Goal: Information Seeking & Learning: Check status

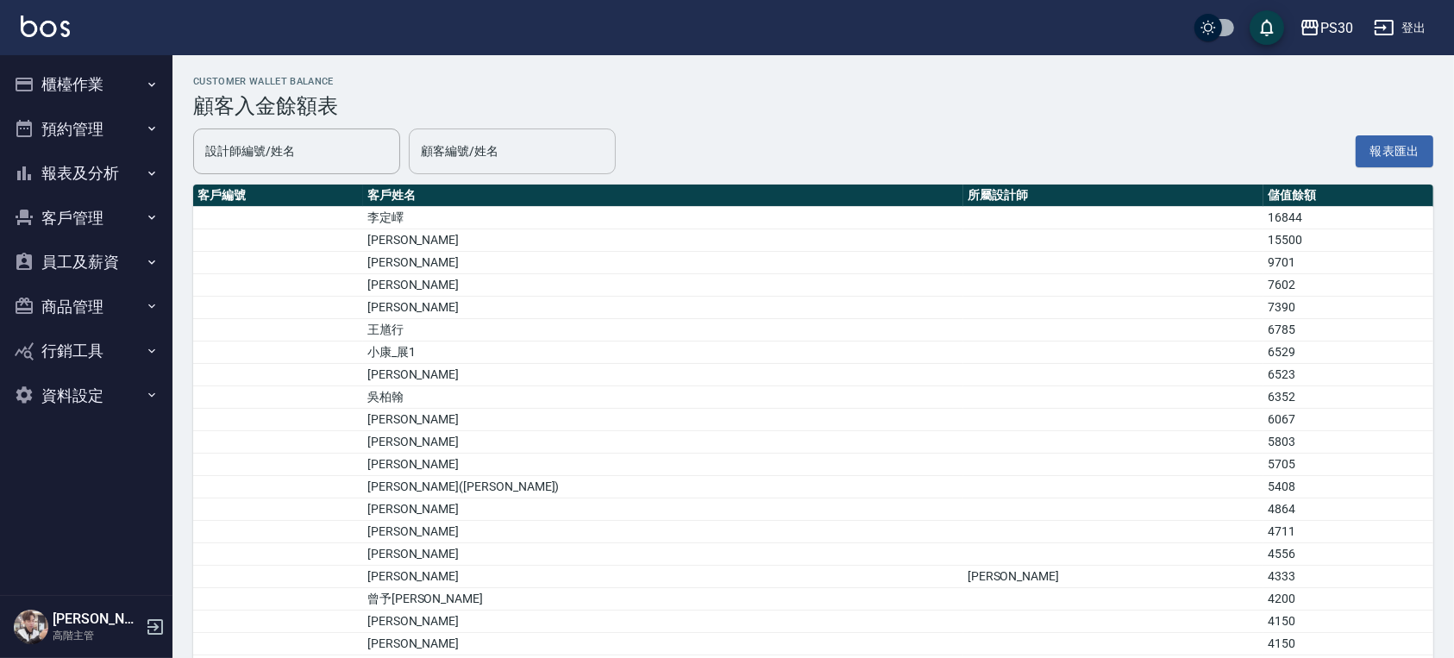
click at [435, 149] on div "顧客編號/姓名 顧客編號/姓名" at bounding box center [512, 152] width 207 height 46
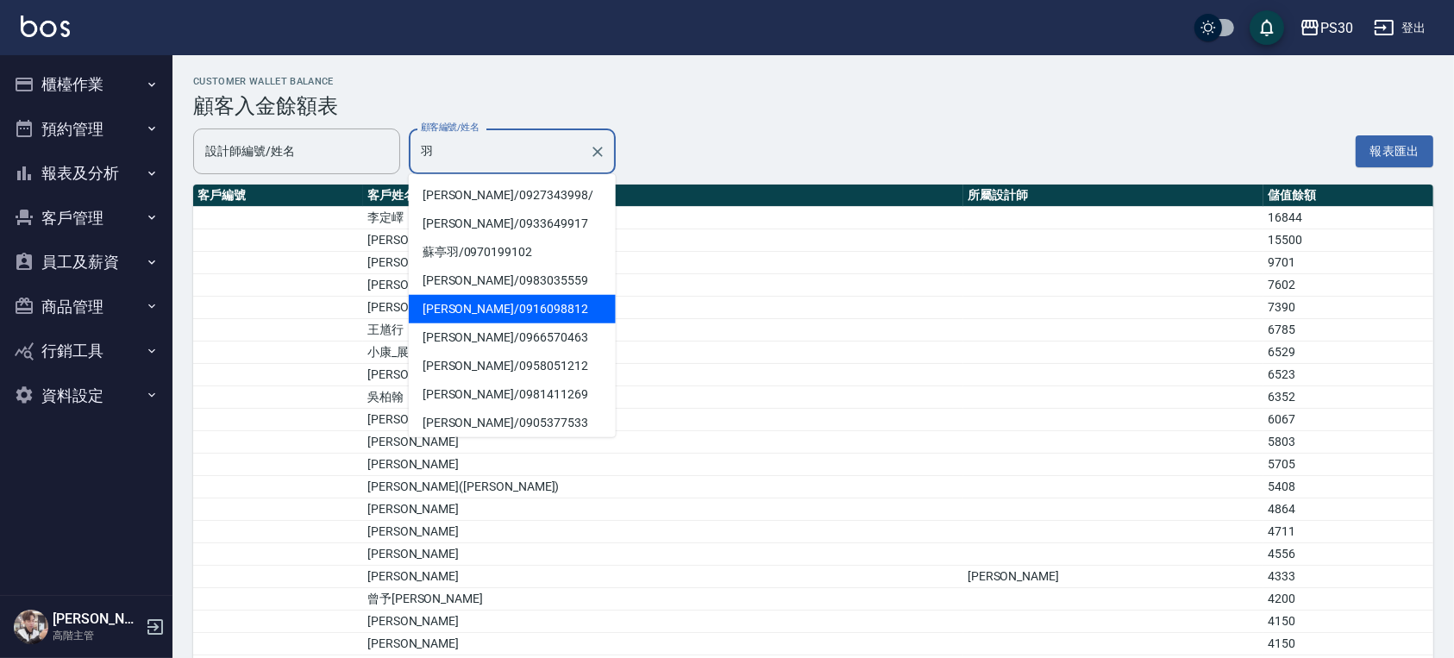
click at [465, 316] on span "謝羽茜 / 0916098812" at bounding box center [512, 309] width 207 height 28
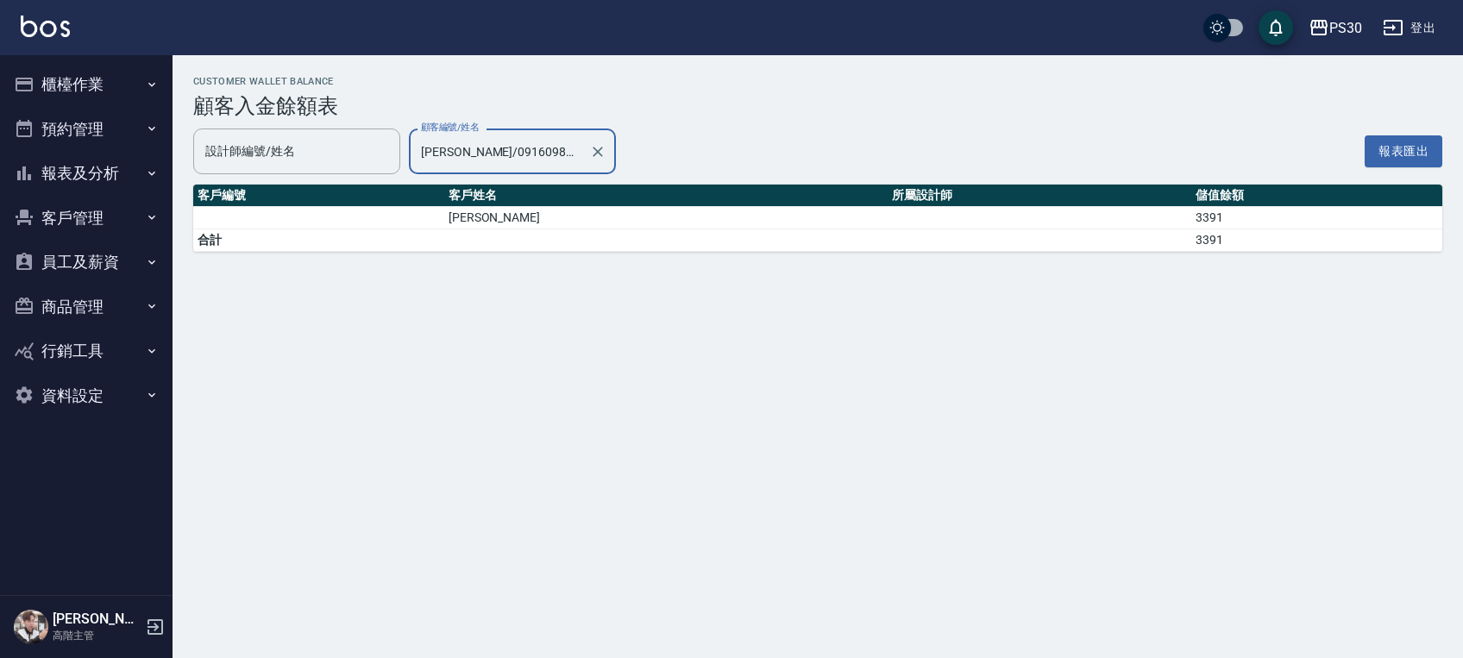
type input "謝羽茜/0916098812"
click at [124, 161] on button "報表及分析" at bounding box center [86, 173] width 159 height 45
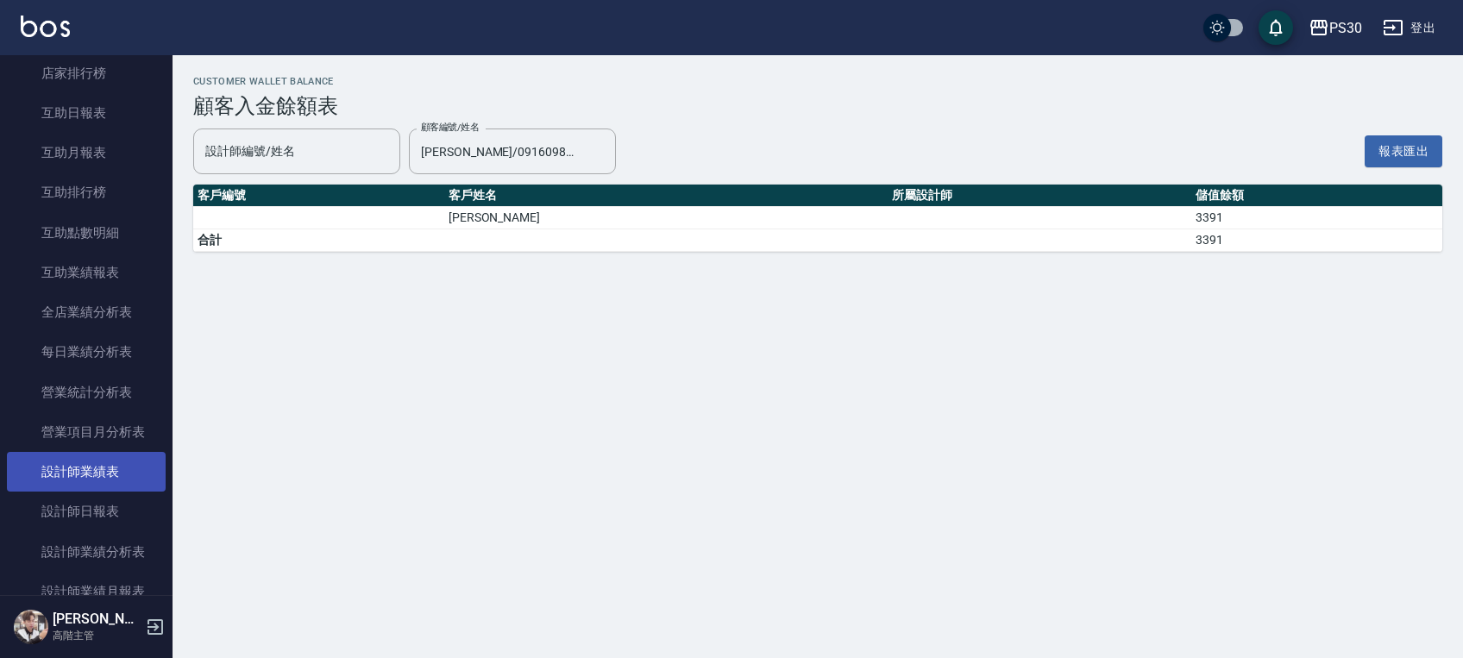
scroll to position [345, 0]
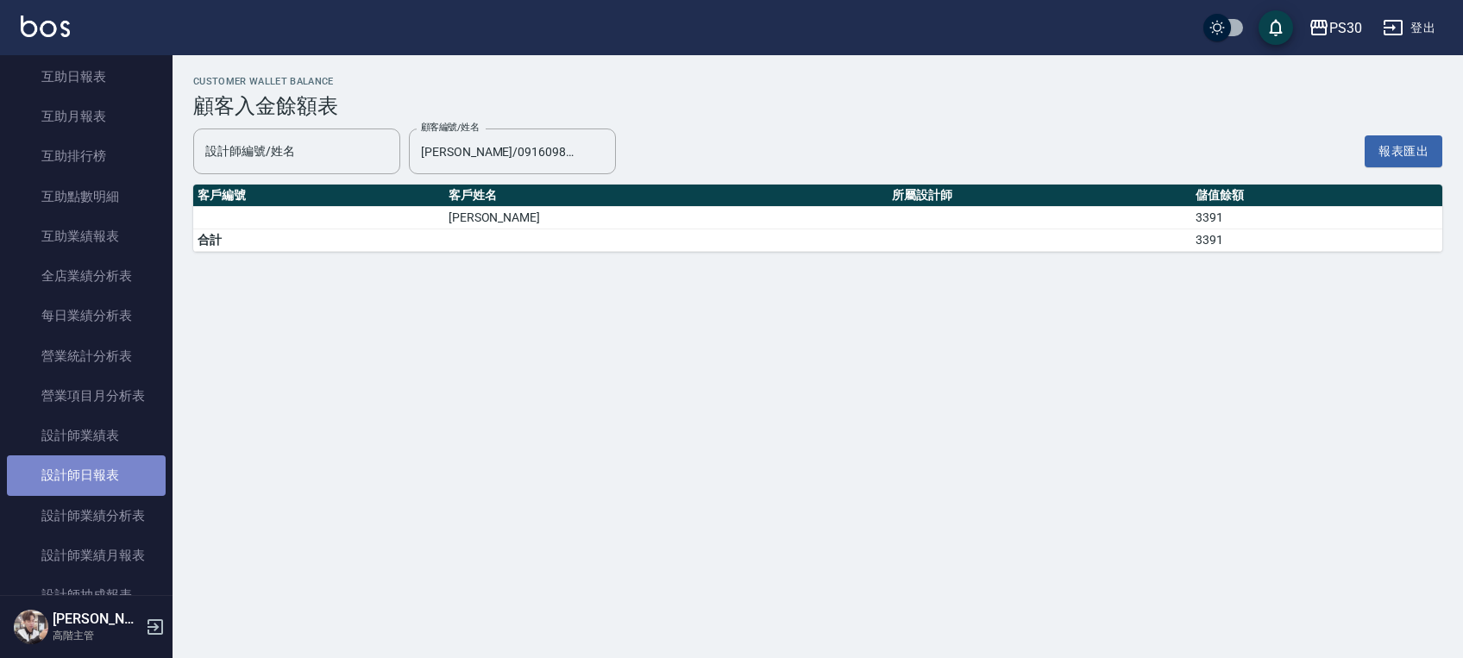
click at [114, 480] on link "設計師日報表" at bounding box center [86, 475] width 159 height 40
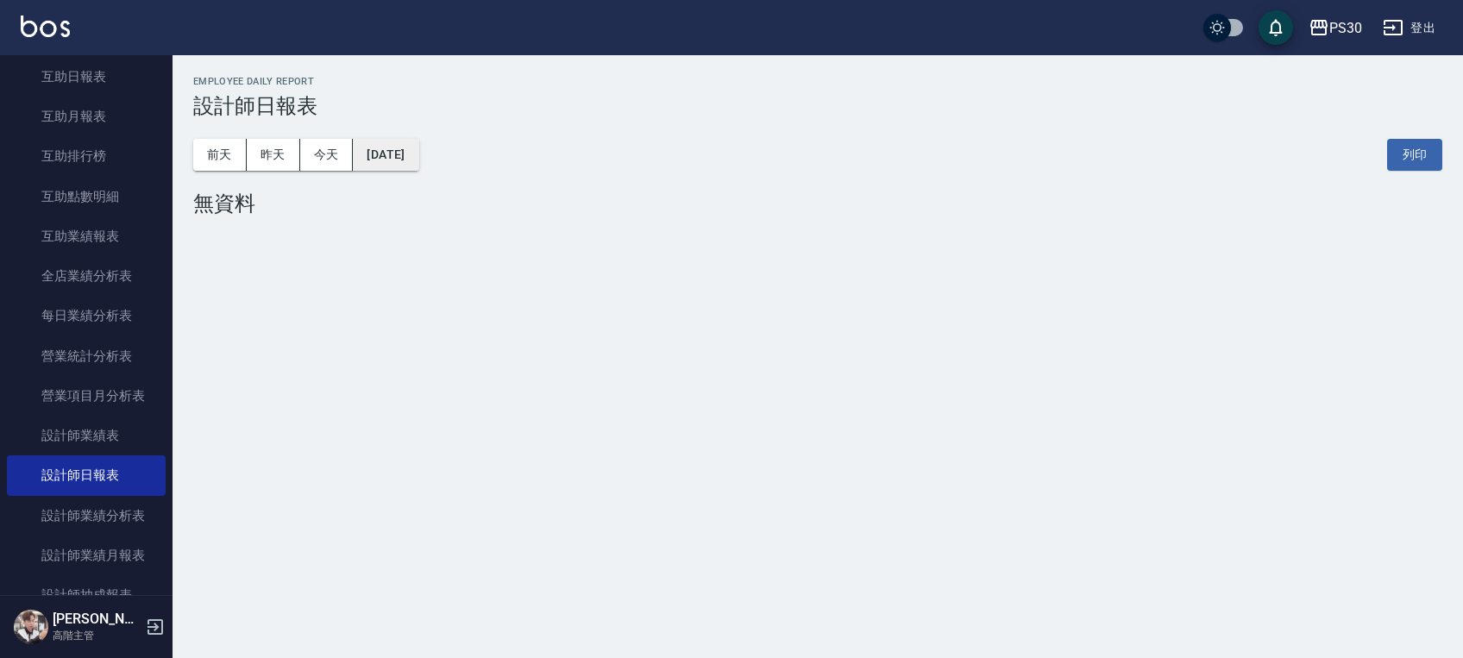
click at [415, 146] on button "2025/08/11" at bounding box center [386, 155] width 66 height 32
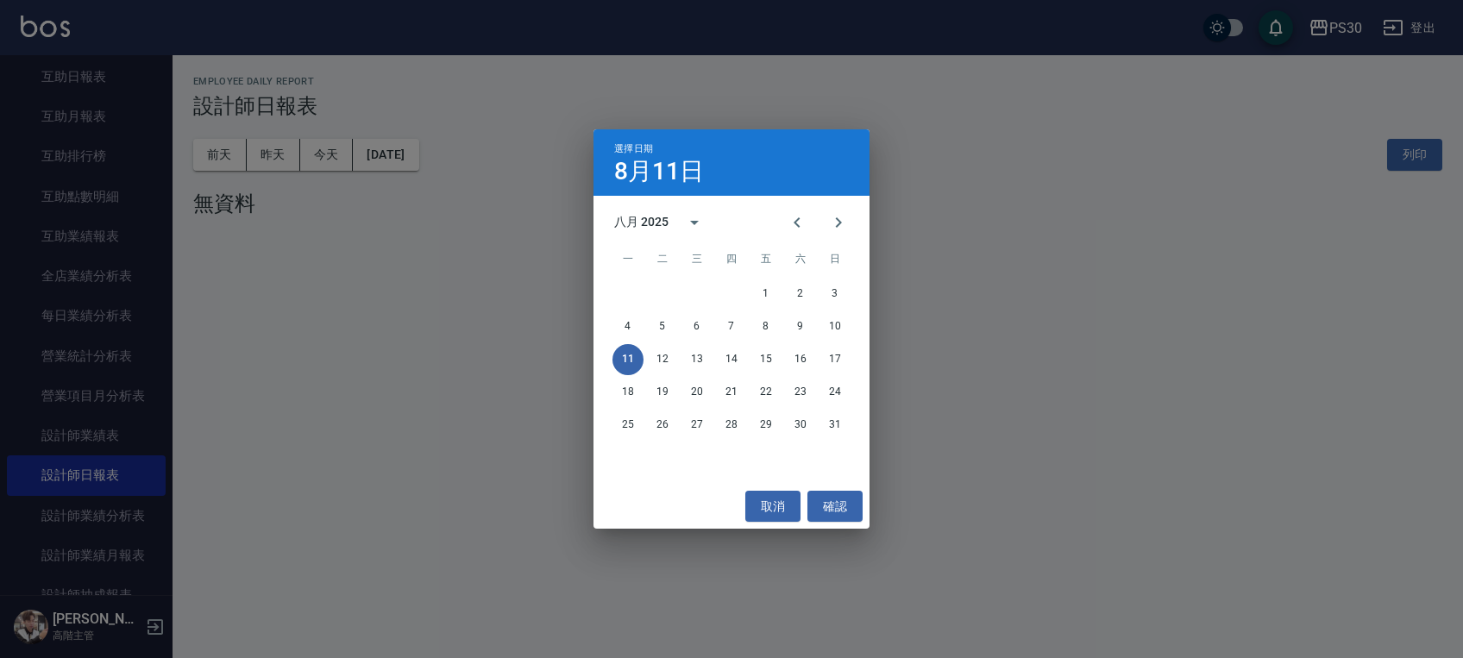
click at [662, 223] on div "八月 2025" at bounding box center [641, 222] width 54 height 18
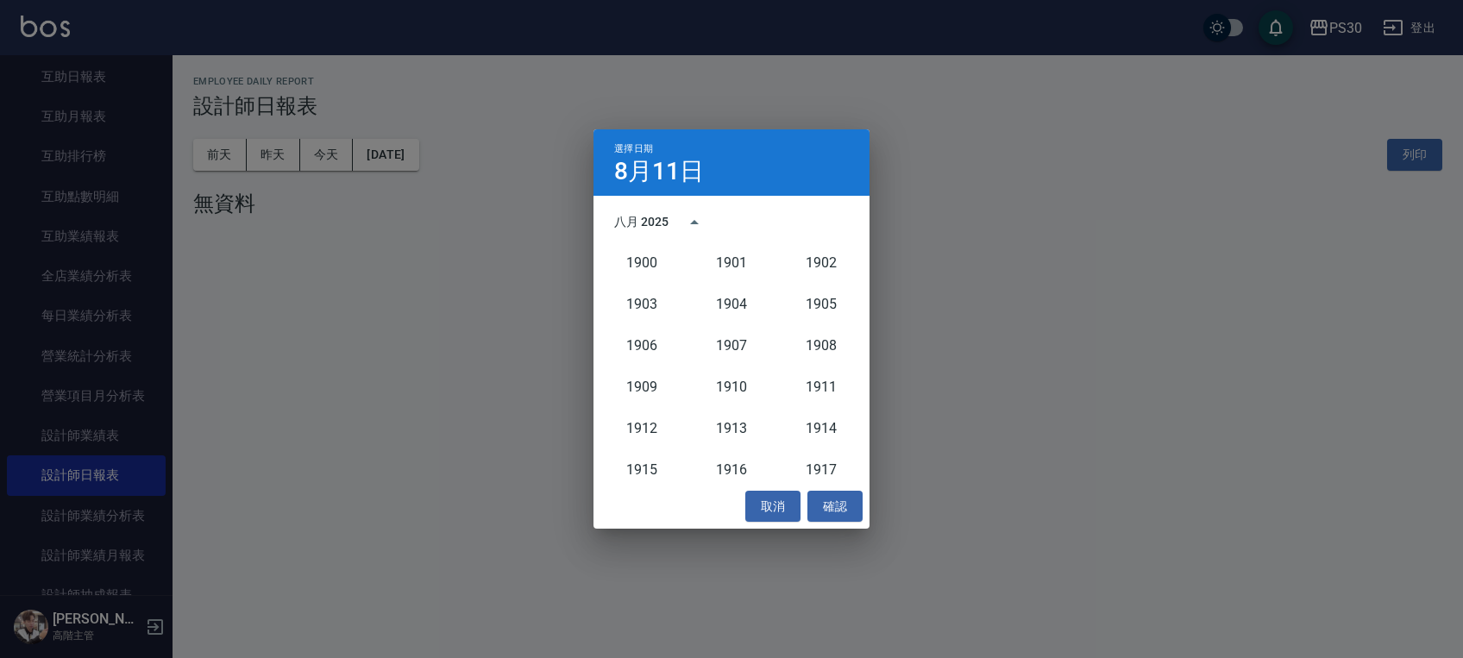
scroll to position [1597, 0]
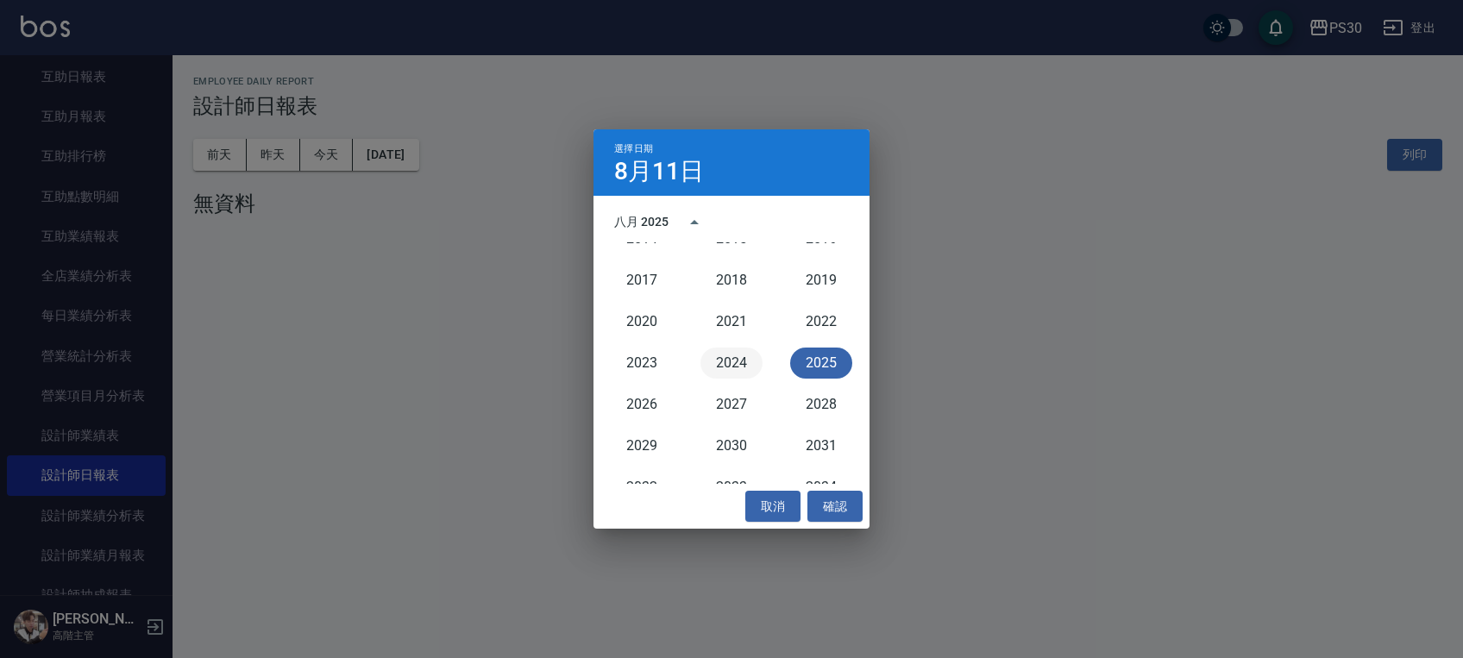
click at [713, 373] on button "2024" at bounding box center [731, 363] width 62 height 31
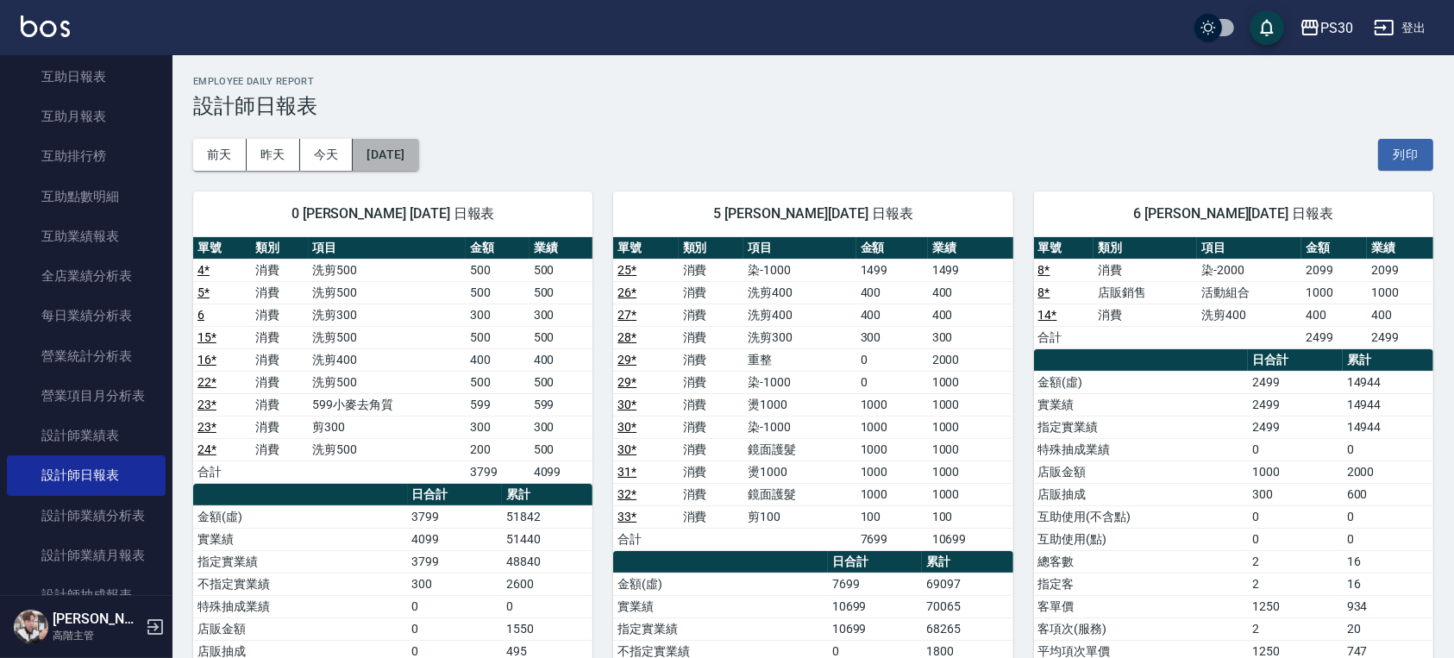
click at [418, 152] on button "2024/08/11" at bounding box center [386, 155] width 66 height 32
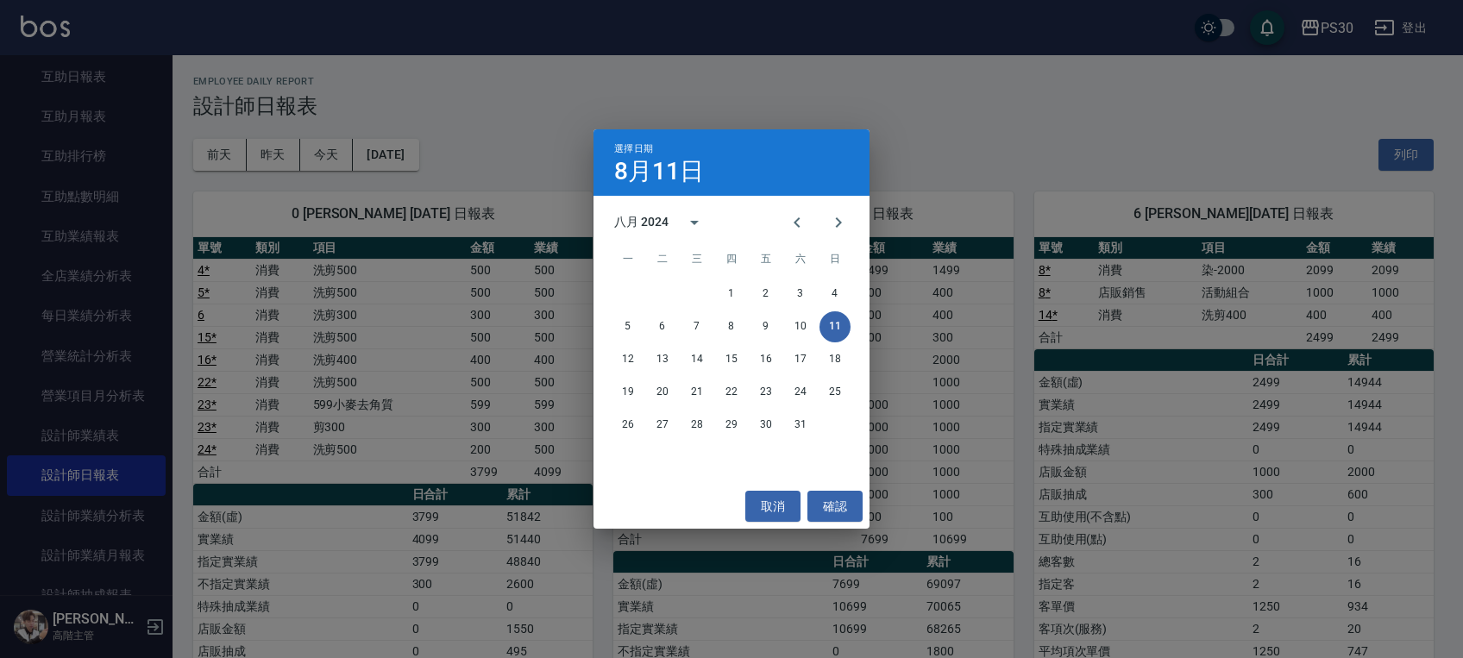
click at [617, 219] on div "八月 2024" at bounding box center [641, 222] width 54 height 18
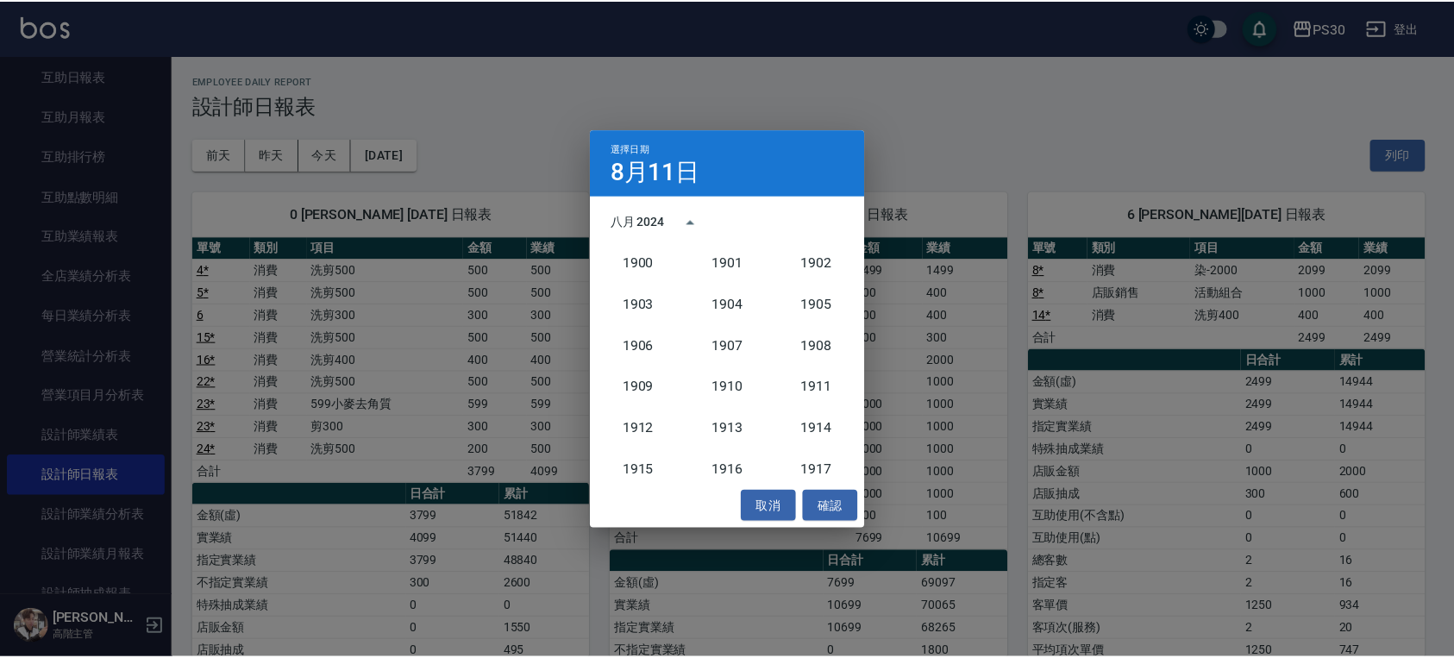
scroll to position [1597, 0]
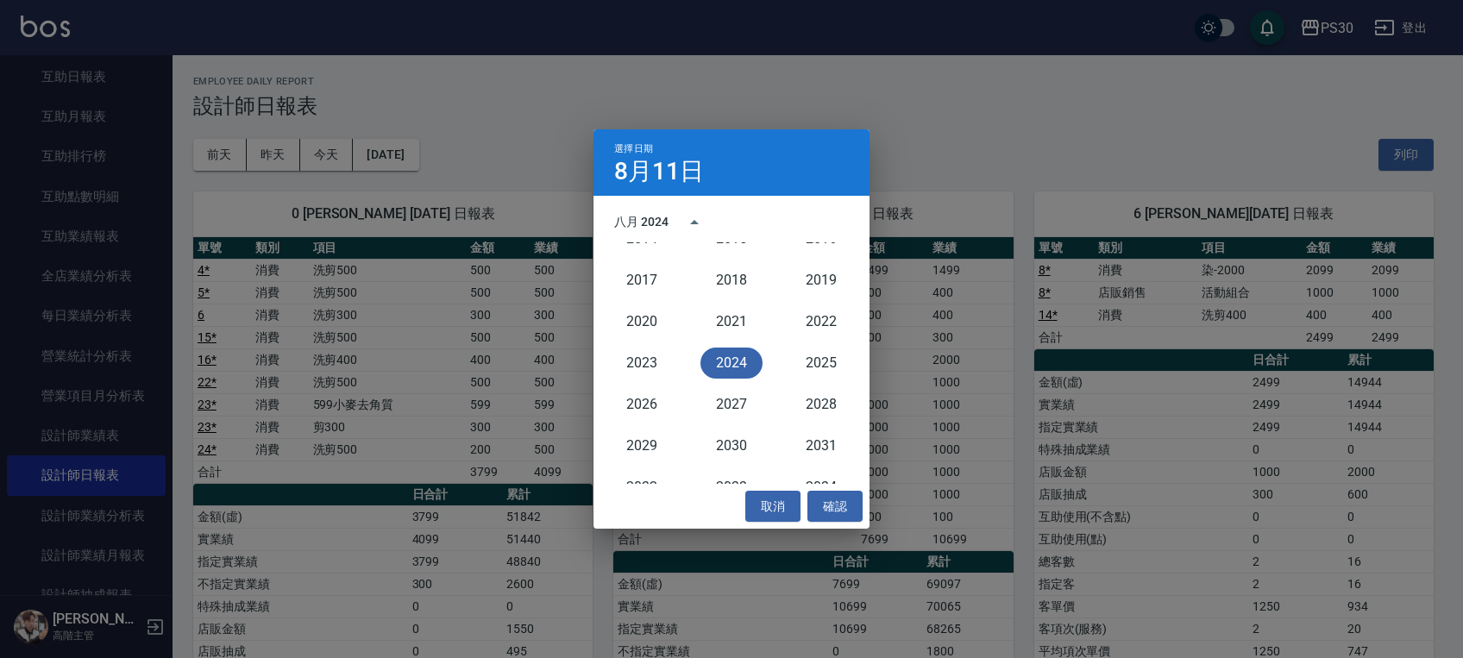
click at [735, 367] on button "2024" at bounding box center [731, 363] width 62 height 31
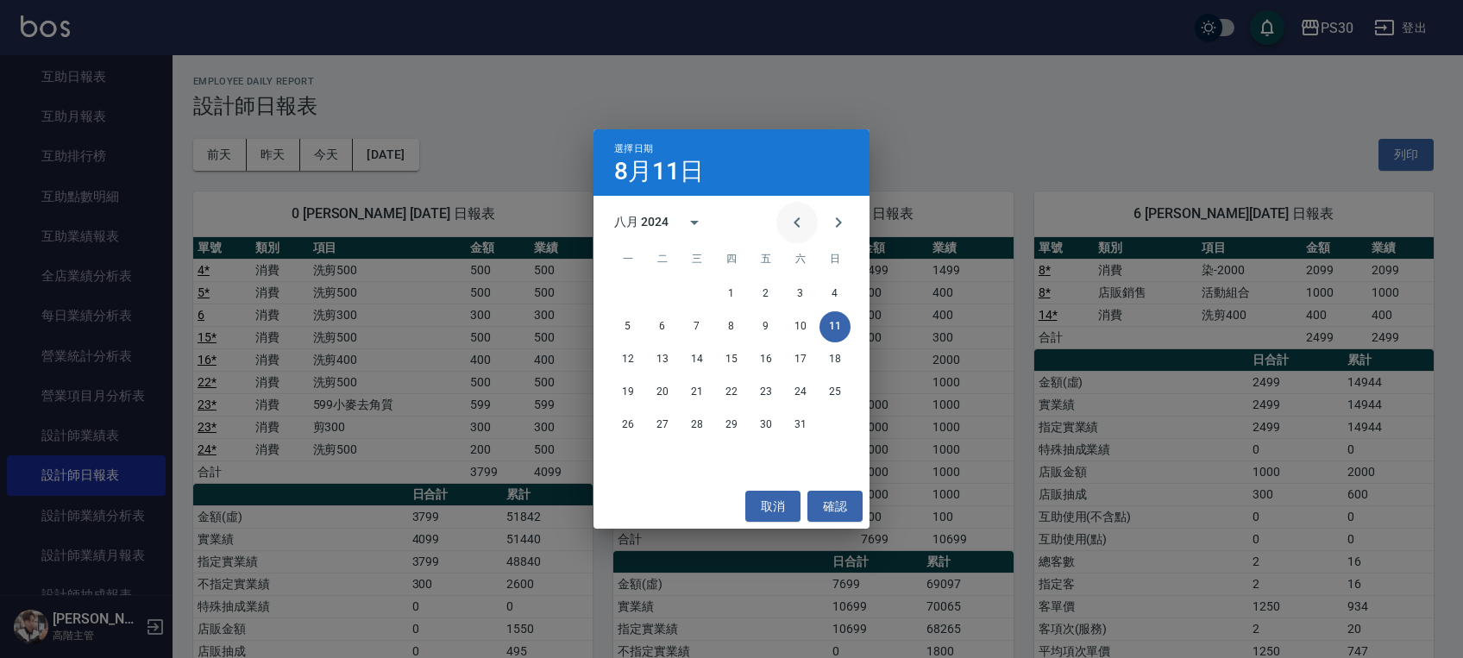
click at [799, 229] on icon "Previous month" at bounding box center [797, 222] width 21 height 21
click at [797, 225] on icon "Previous month" at bounding box center [796, 222] width 6 height 10
click at [838, 223] on icon "Next month" at bounding box center [839, 222] width 6 height 10
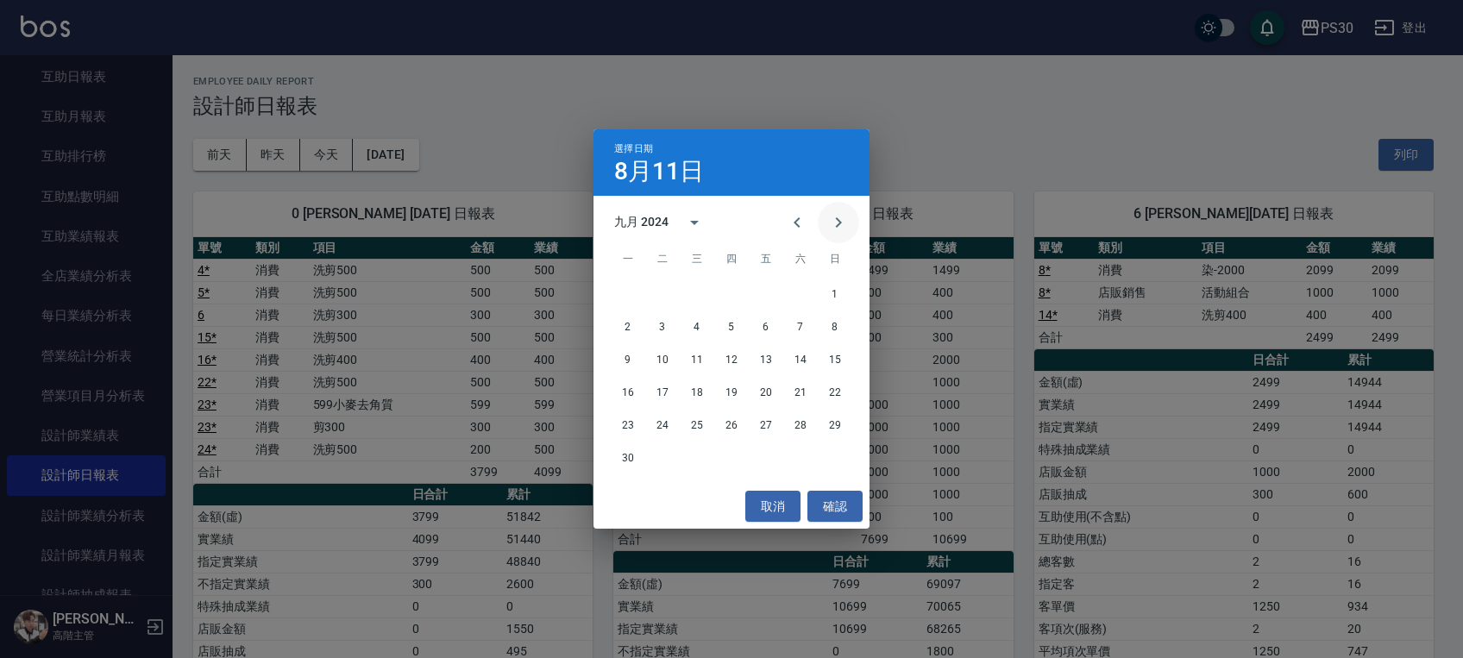
click at [838, 223] on icon "Next month" at bounding box center [839, 222] width 6 height 10
click at [727, 423] on button "26" at bounding box center [731, 425] width 31 height 31
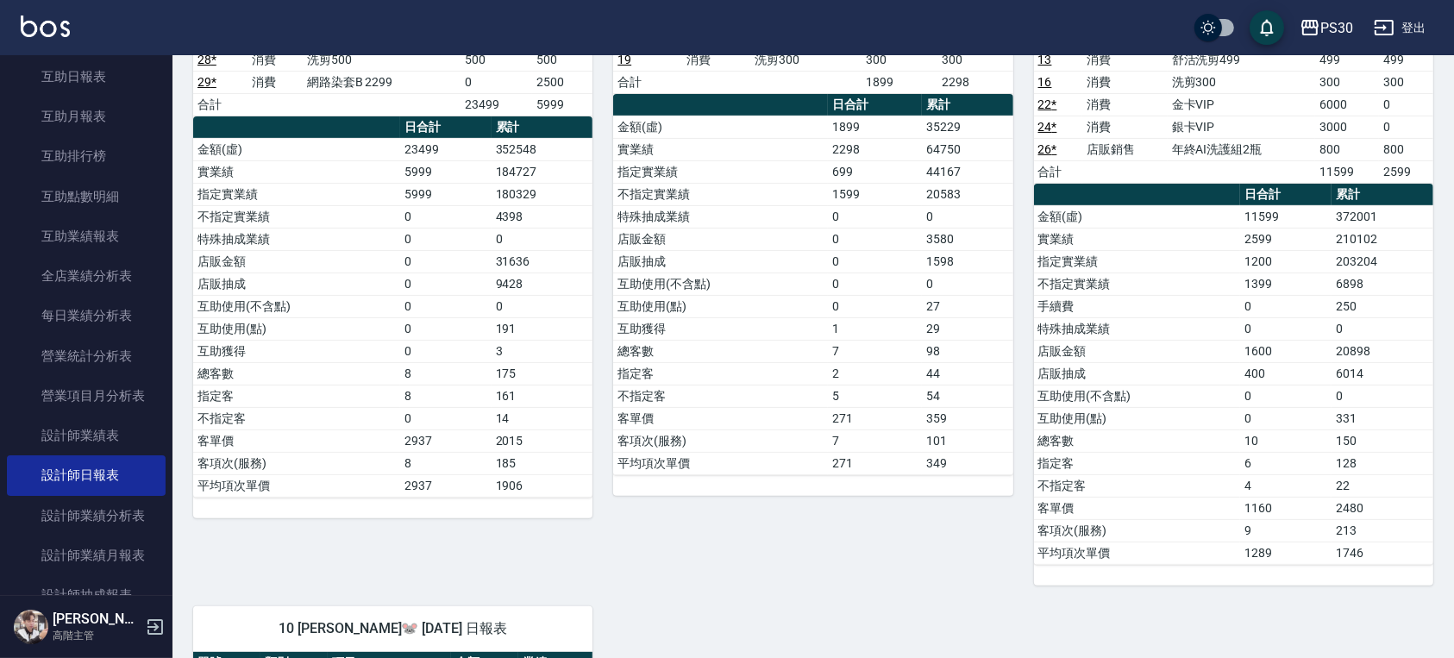
scroll to position [690, 0]
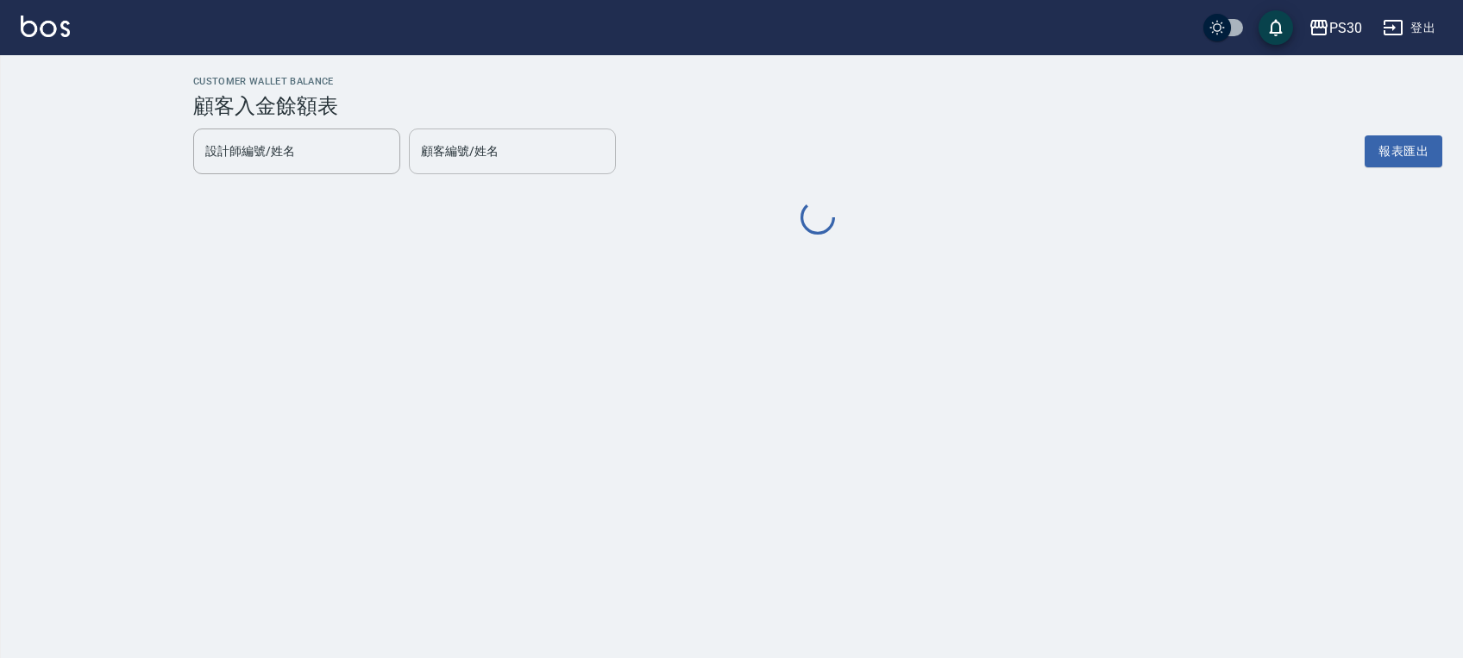
click at [568, 150] on input "顧客編號/姓名" at bounding box center [512, 151] width 191 height 30
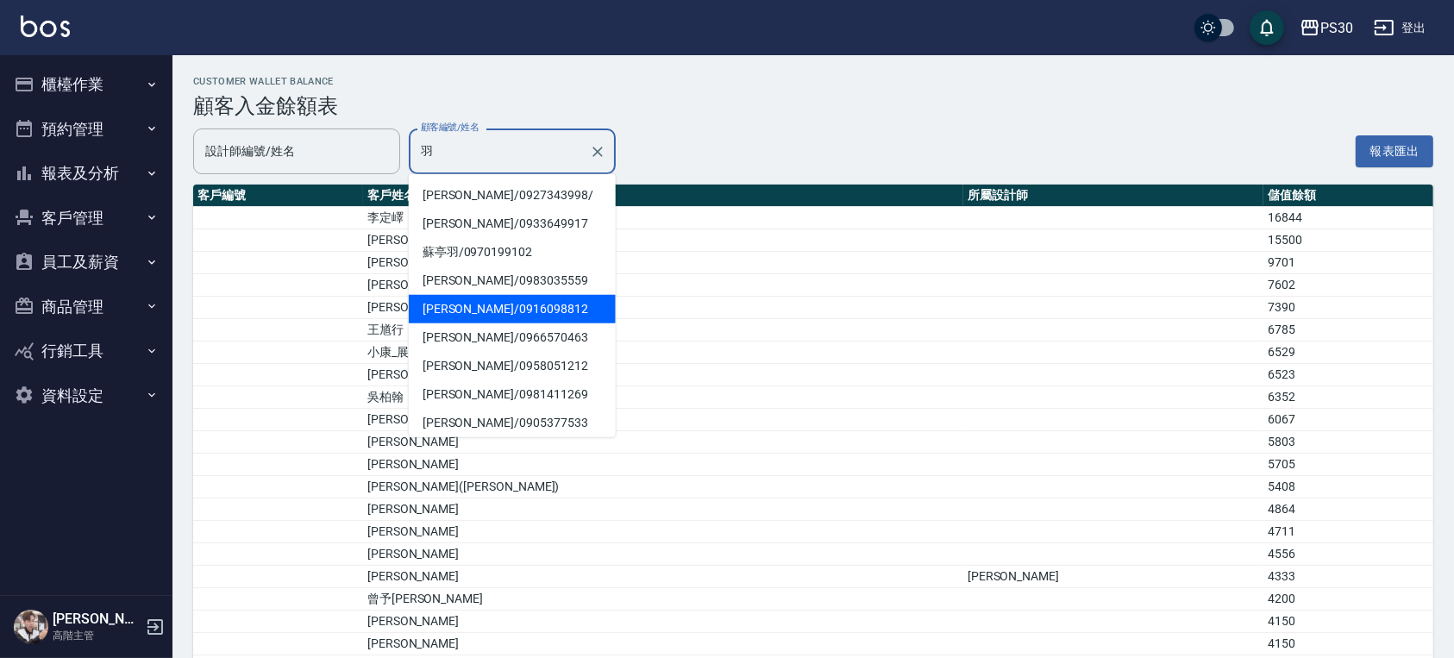
click at [498, 305] on span "謝羽茜 / 0916098812" at bounding box center [512, 309] width 207 height 28
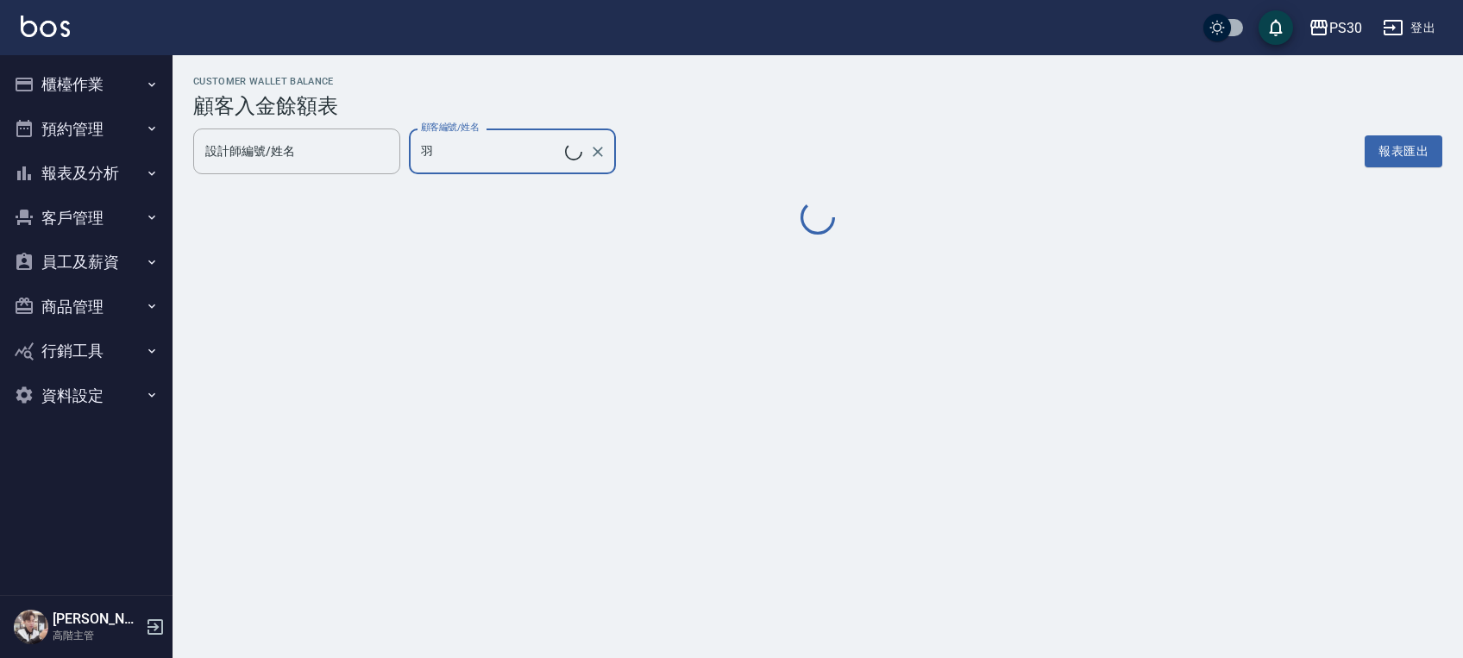
type input "謝羽茜/0916098812"
